Goal: Task Accomplishment & Management: Manage account settings

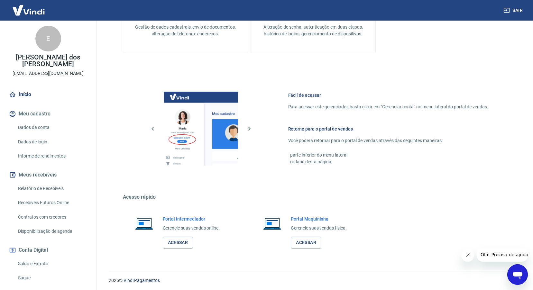
scroll to position [211, 0]
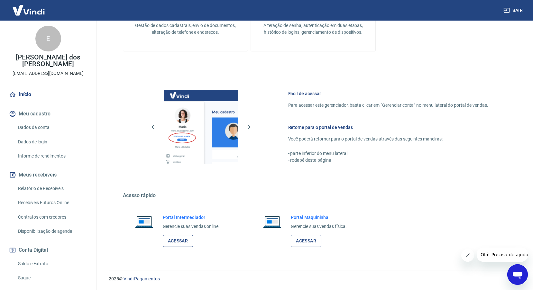
click at [181, 241] on link "Acessar" at bounding box center [178, 241] width 31 height 12
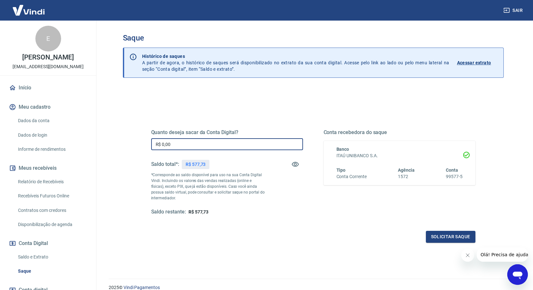
click at [194, 141] on input "R$ 0,00" at bounding box center [227, 144] width 152 height 12
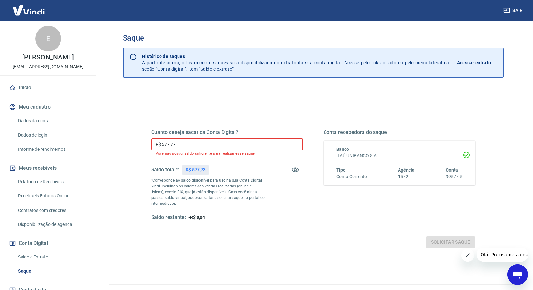
click at [194, 141] on input "R$ 577,77" at bounding box center [227, 144] width 152 height 12
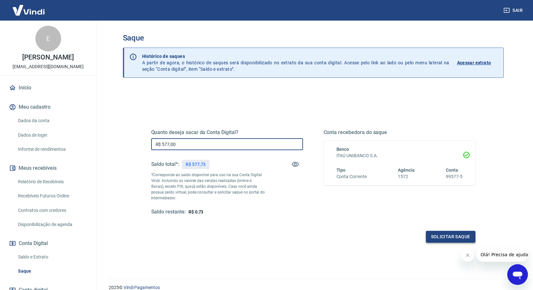
type input "R$ 577,00"
click at [436, 233] on button "Solicitar saque" at bounding box center [451, 237] width 50 height 12
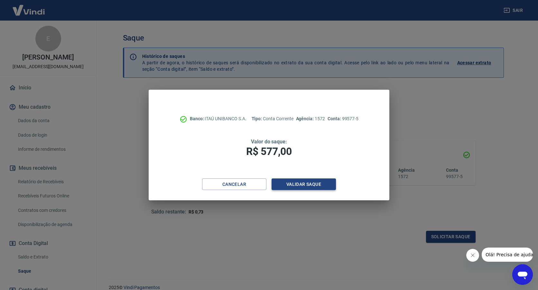
click at [284, 184] on button "Validar saque" at bounding box center [303, 184] width 64 height 12
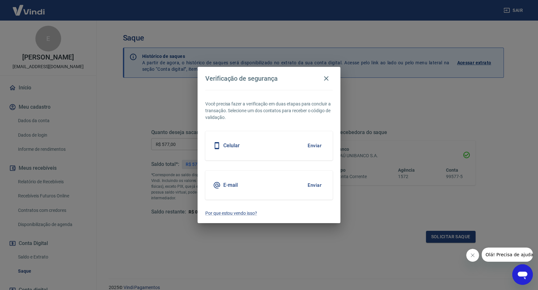
click at [240, 184] on div "E-mail Enviar" at bounding box center [268, 185] width 127 height 29
click at [317, 186] on button "Enviar" at bounding box center [314, 185] width 21 height 14
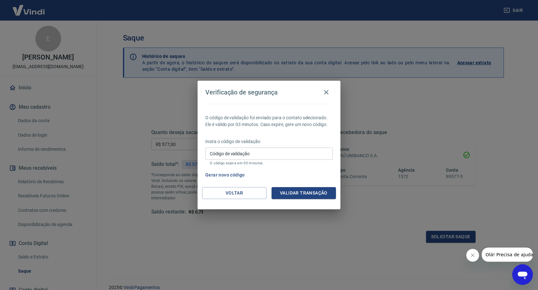
click at [241, 153] on input "Código de validação" at bounding box center [268, 154] width 127 height 12
paste input "101740"
type input "101740"
click at [282, 190] on button "Validar transação" at bounding box center [303, 193] width 64 height 12
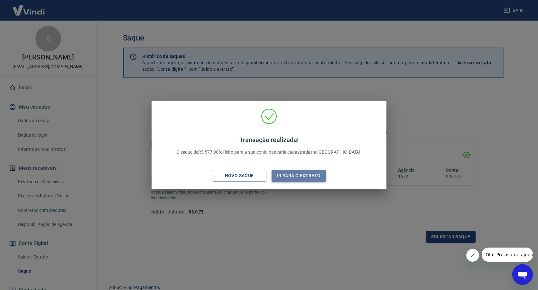
click at [290, 172] on button "Ir para o extrato" at bounding box center [298, 176] width 54 height 12
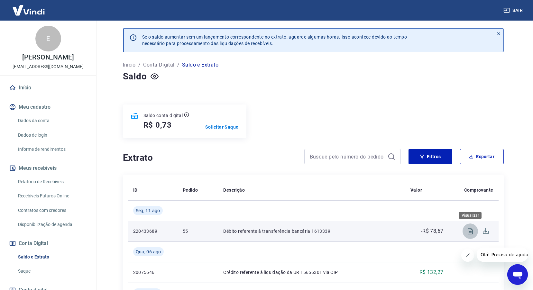
click at [470, 232] on icon "Visualizar" at bounding box center [470, 231] width 5 height 6
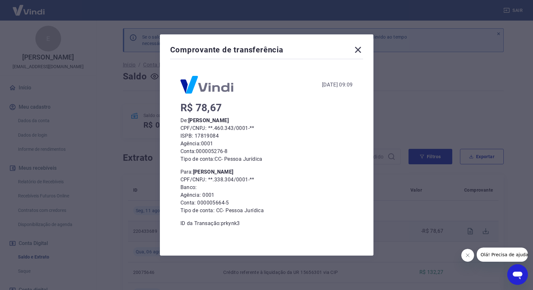
click at [359, 48] on icon at bounding box center [358, 50] width 6 height 6
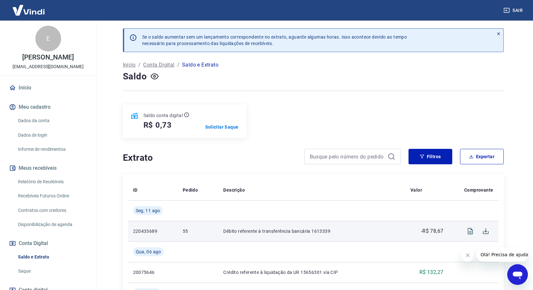
click at [166, 66] on p "Conta Digital" at bounding box center [158, 65] width 31 height 8
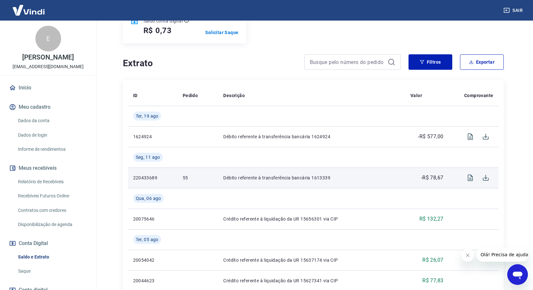
scroll to position [96, 0]
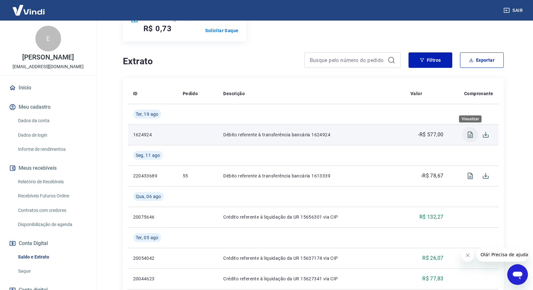
click at [469, 135] on icon "Visualizar" at bounding box center [470, 135] width 5 height 6
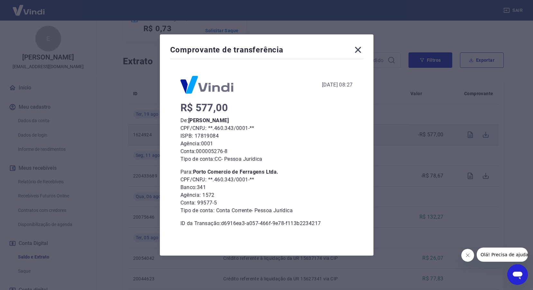
click at [360, 53] on icon at bounding box center [358, 50] width 10 height 10
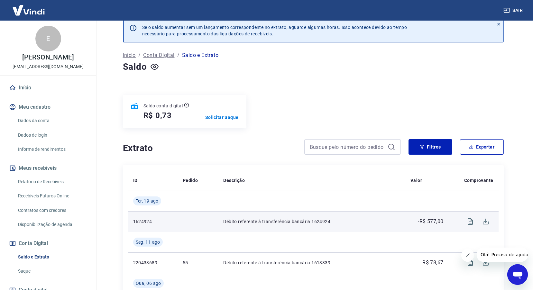
scroll to position [0, 0]
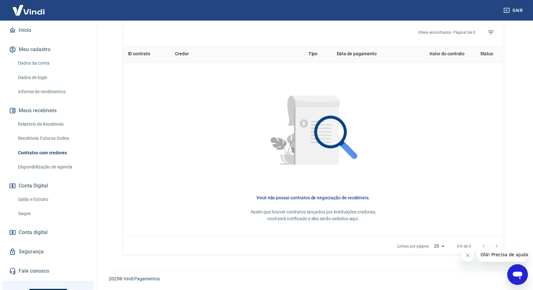
scroll to position [123, 0]
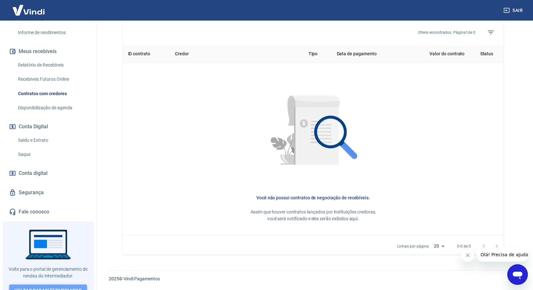
click at [56, 285] on link "Voltar para Intermediador" at bounding box center [48, 291] width 78 height 12
